Goal: Transaction & Acquisition: Subscribe to service/newsletter

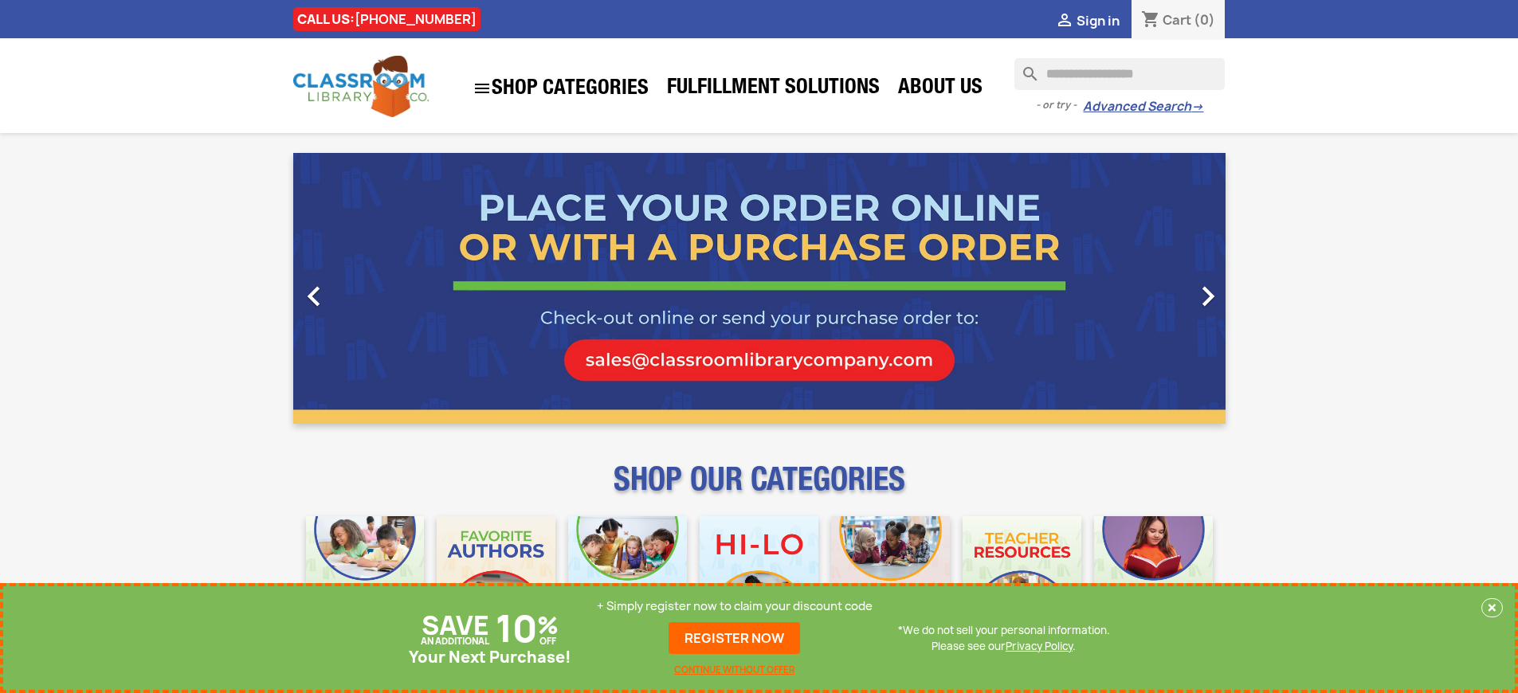
click at [735, 606] on p "+ Simply register now to claim your discount code" at bounding box center [735, 606] width 276 height 16
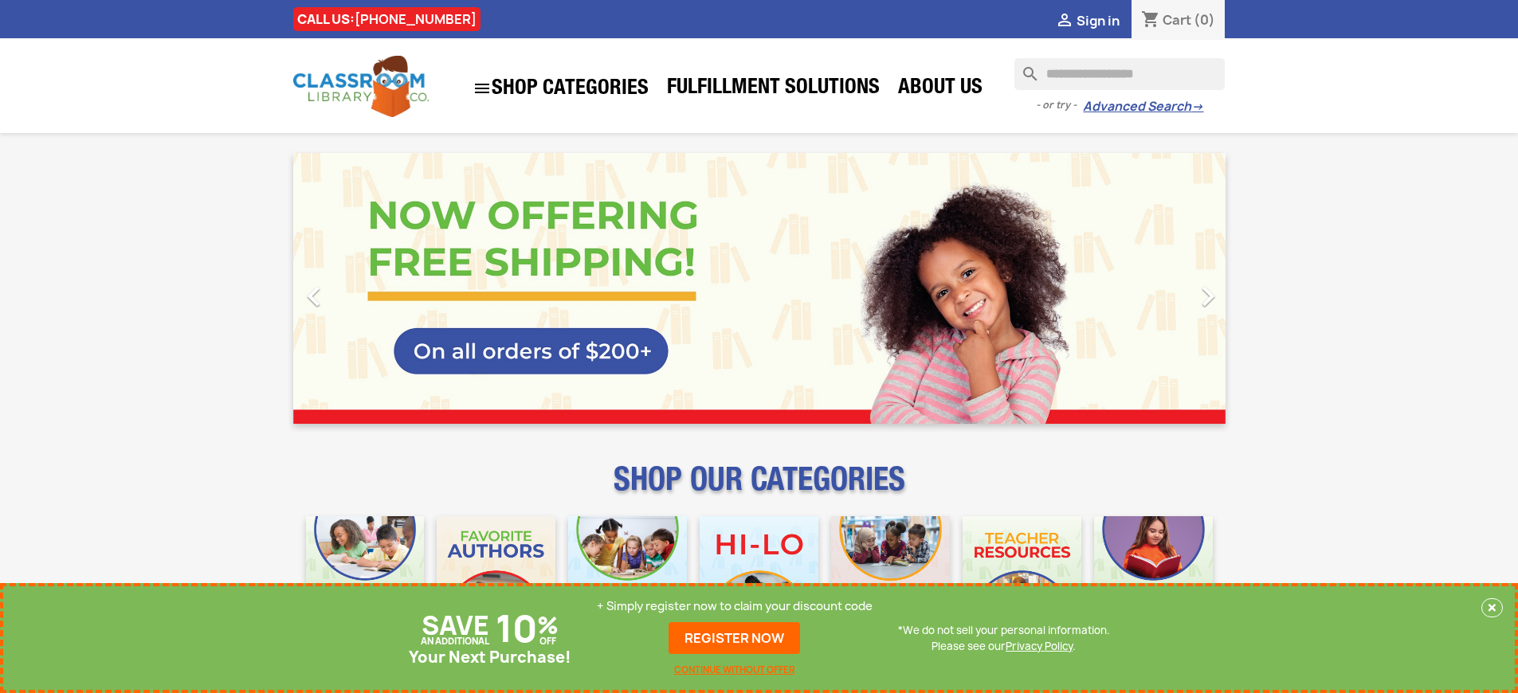
click at [735, 606] on p "+ Simply register now to claim your discount code" at bounding box center [735, 606] width 276 height 16
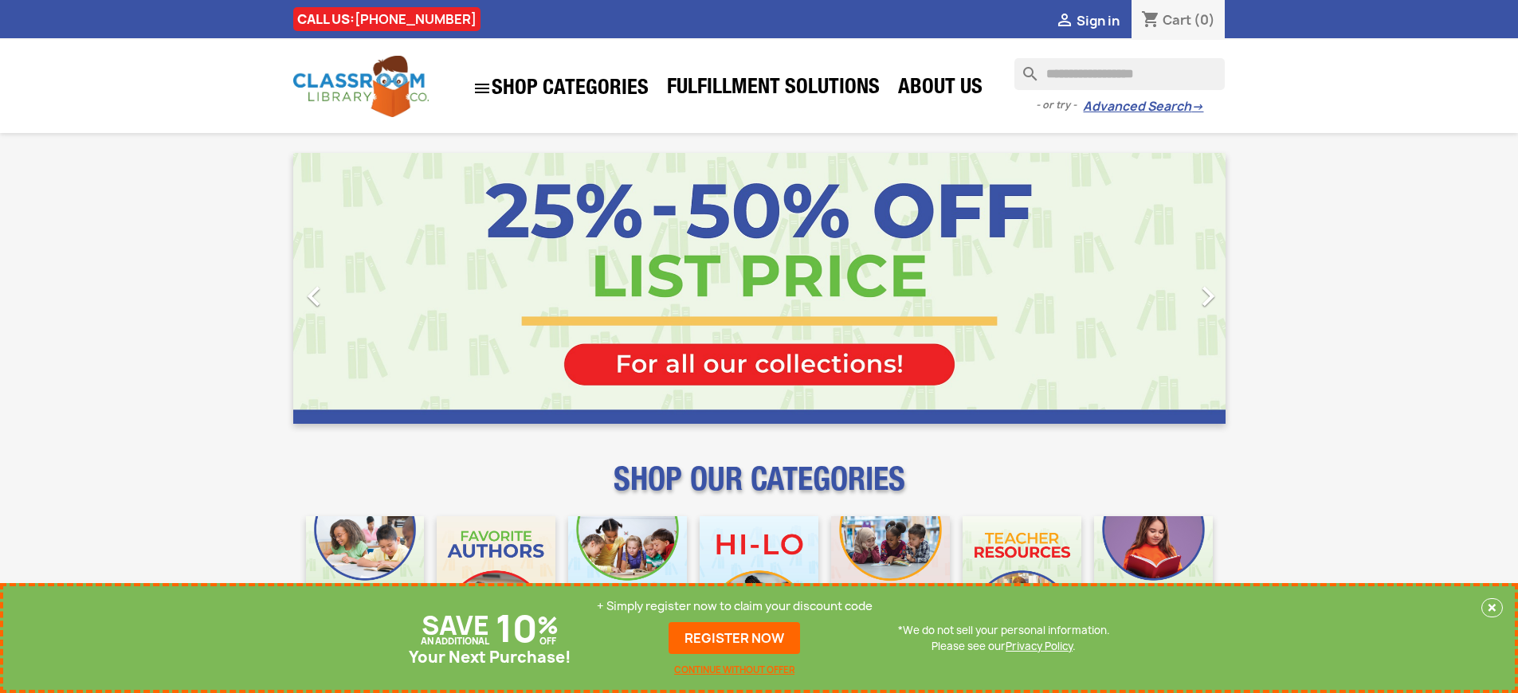
click at [735, 606] on p "+ Simply register now to claim your discount code" at bounding box center [735, 606] width 276 height 16
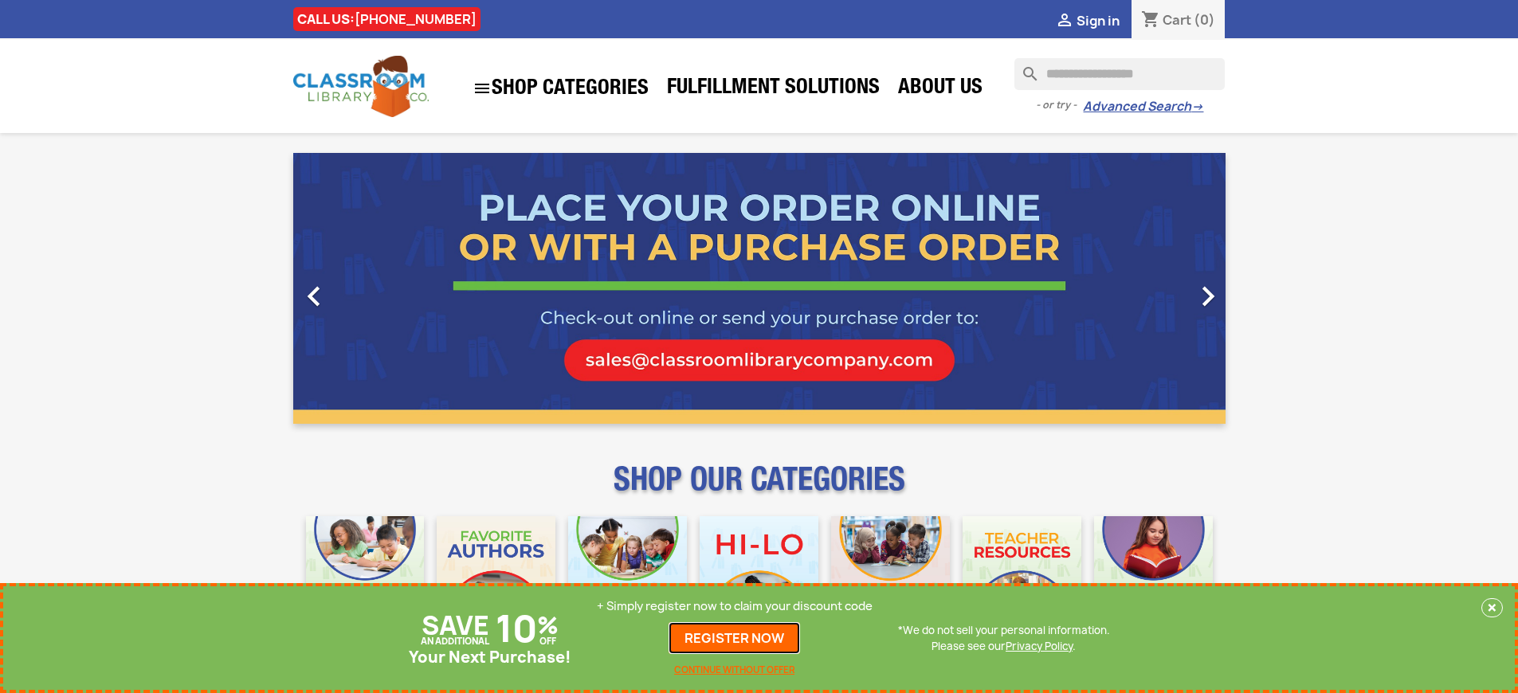
click at [735, 654] on link "REGISTER NOW" at bounding box center [733, 638] width 131 height 32
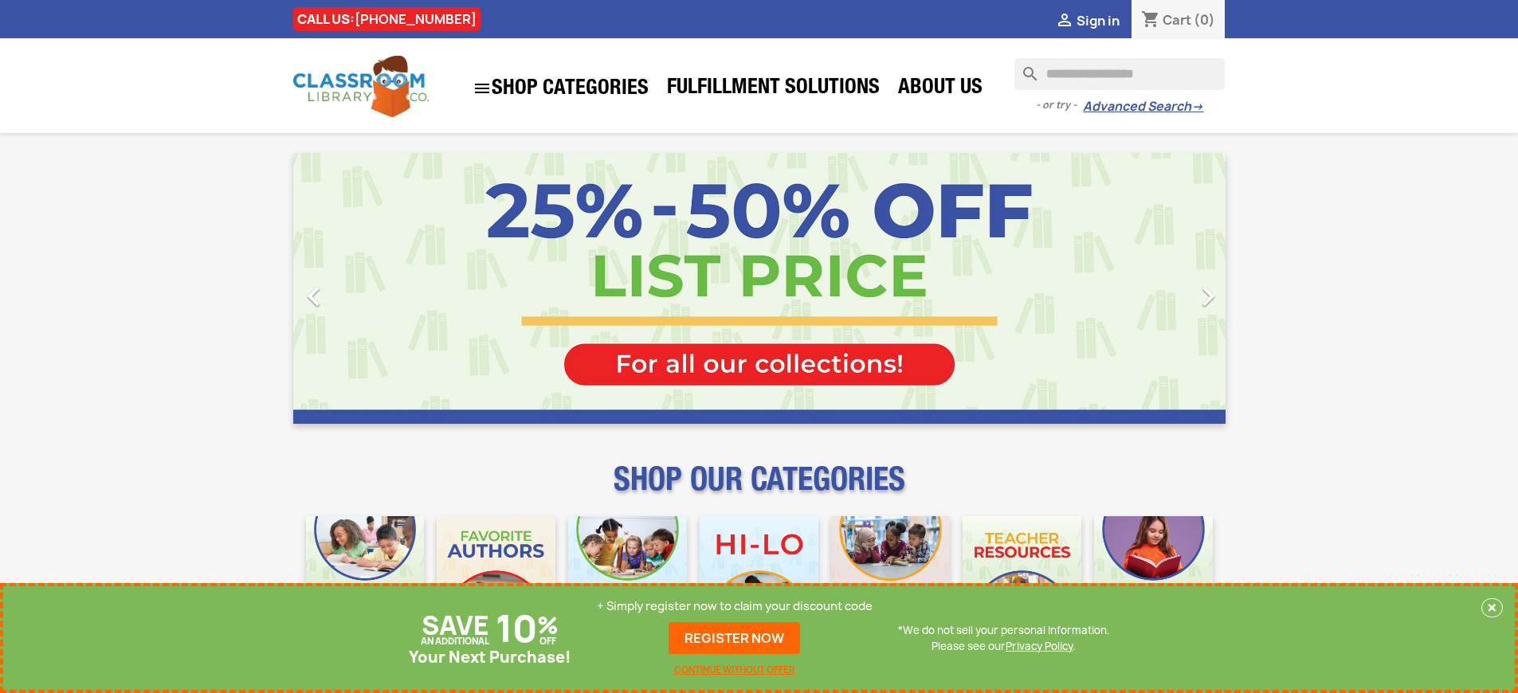
click at [735, 606] on p "+ Simply register now to claim your discount code" at bounding box center [735, 606] width 276 height 16
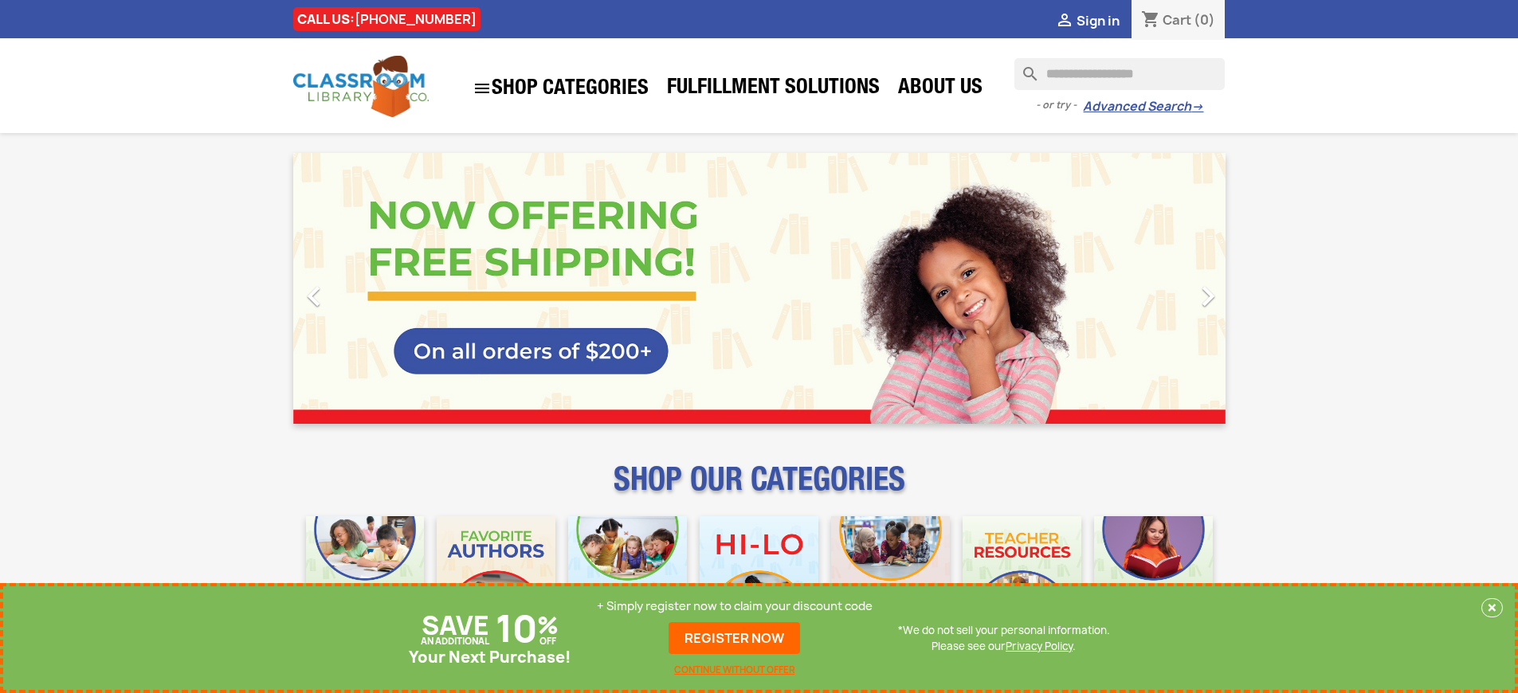
click at [735, 606] on p "+ Simply register now to claim your discount code" at bounding box center [735, 606] width 276 height 16
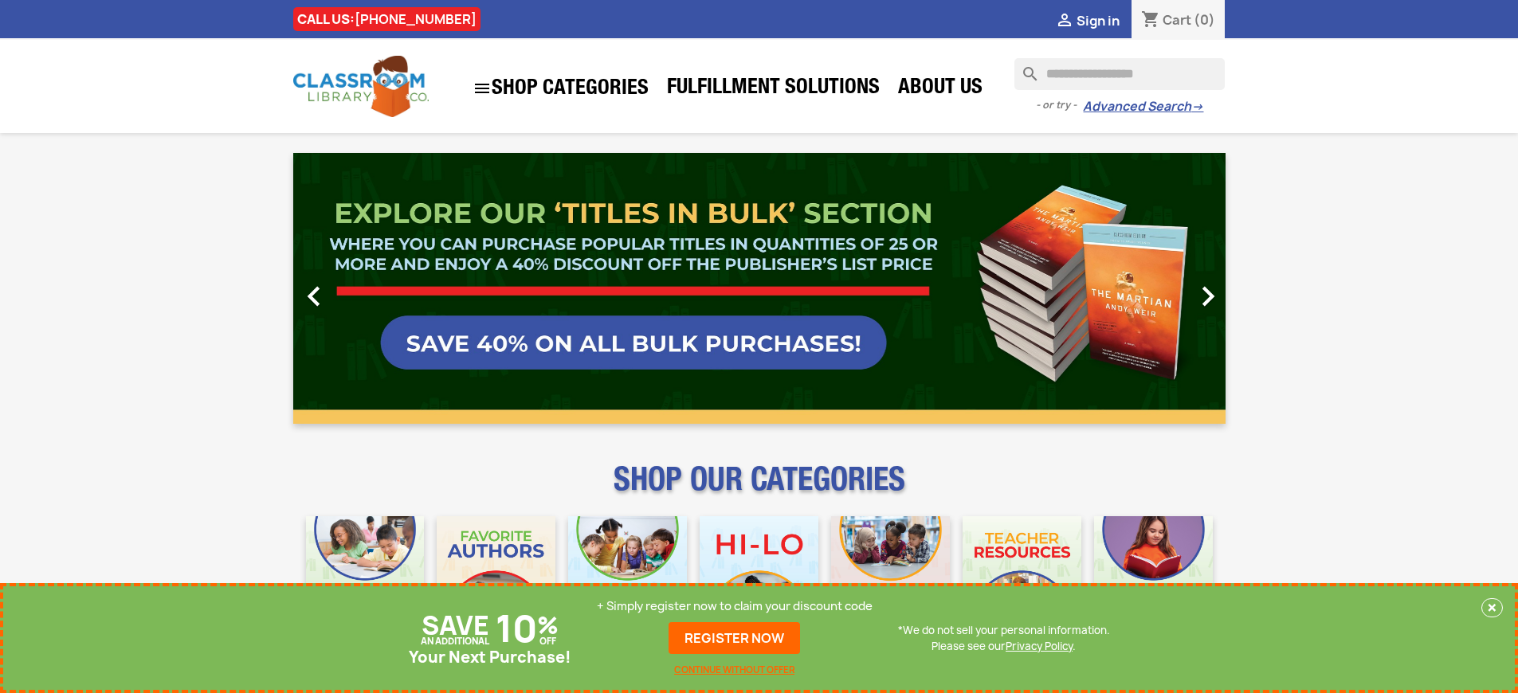
click at [735, 606] on p "+ Simply register now to claim your discount code" at bounding box center [735, 606] width 276 height 16
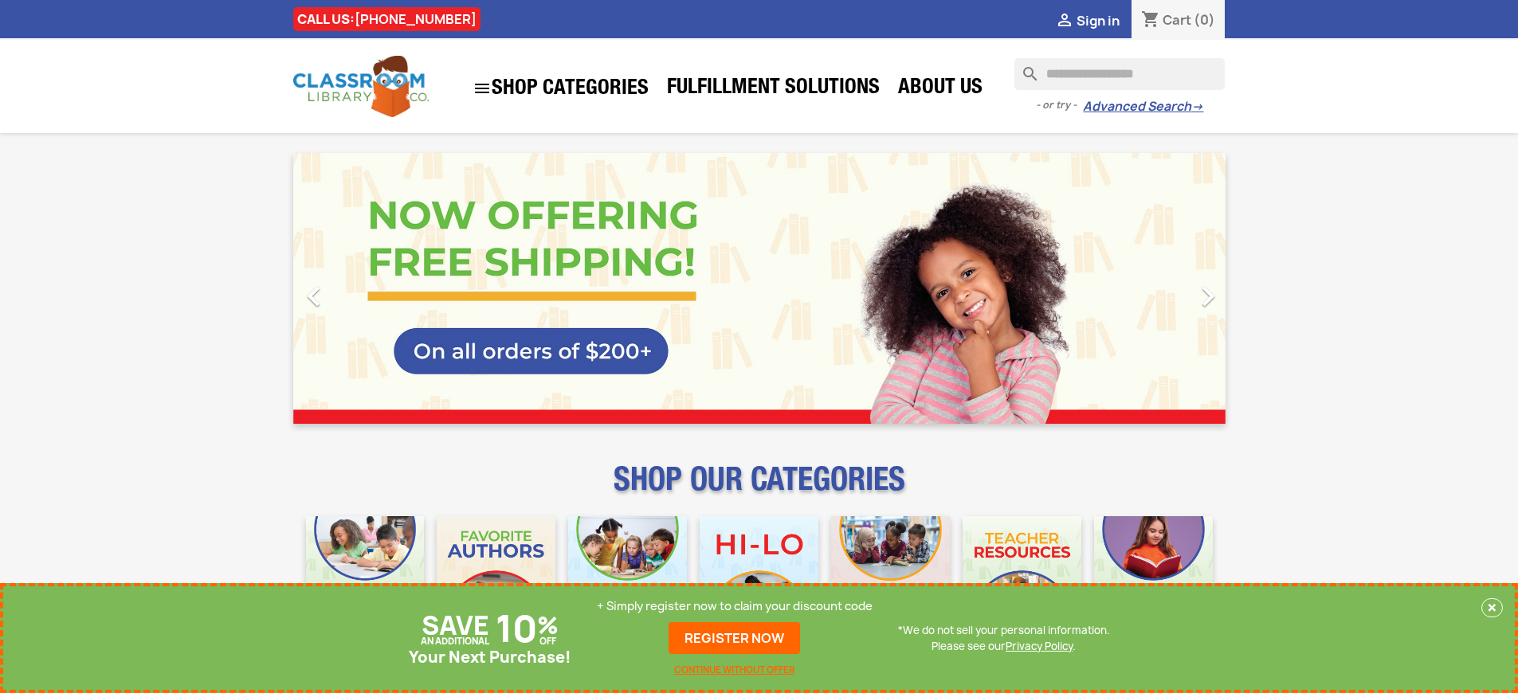
click at [735, 606] on p "+ Simply register now to claim your discount code" at bounding box center [735, 606] width 276 height 16
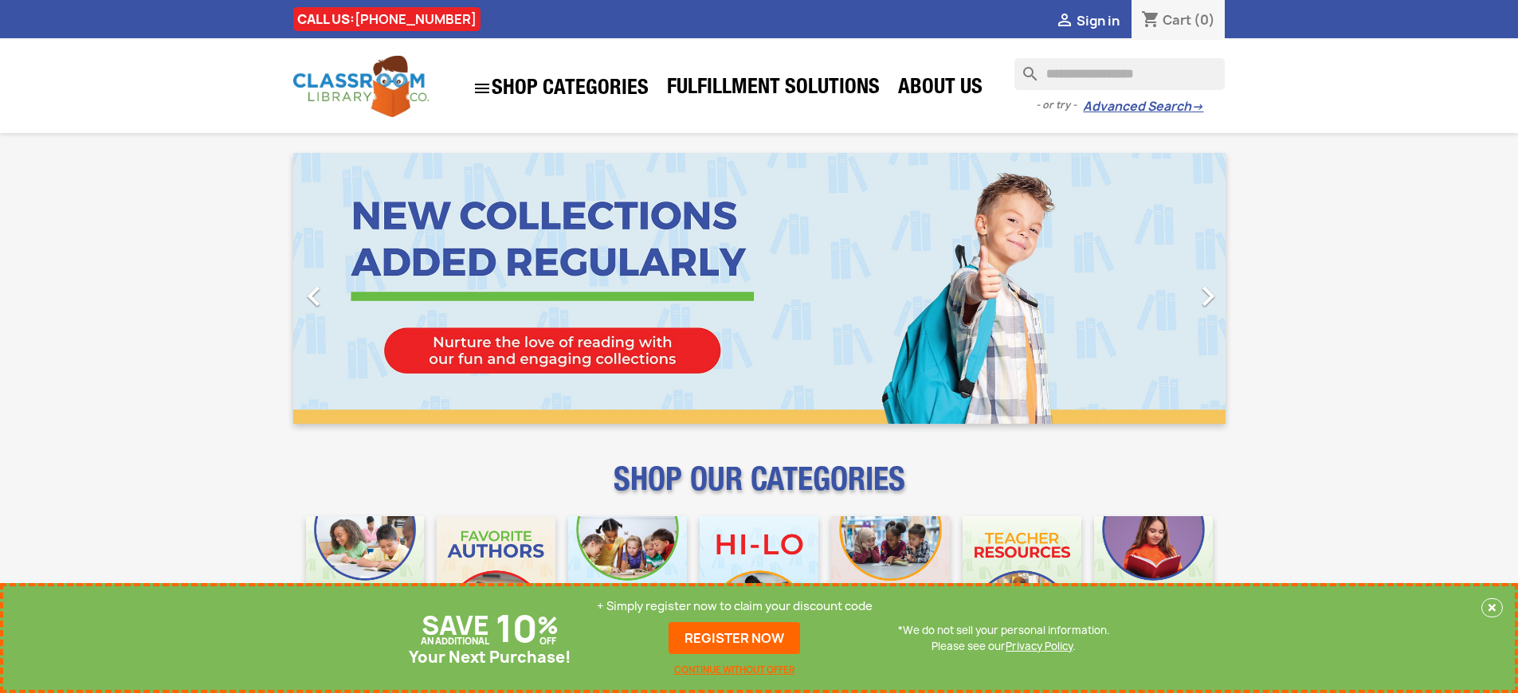
click at [735, 606] on p "+ Simply register now to claim your discount code" at bounding box center [735, 606] width 276 height 16
